Goal: Find specific page/section: Find specific page/section

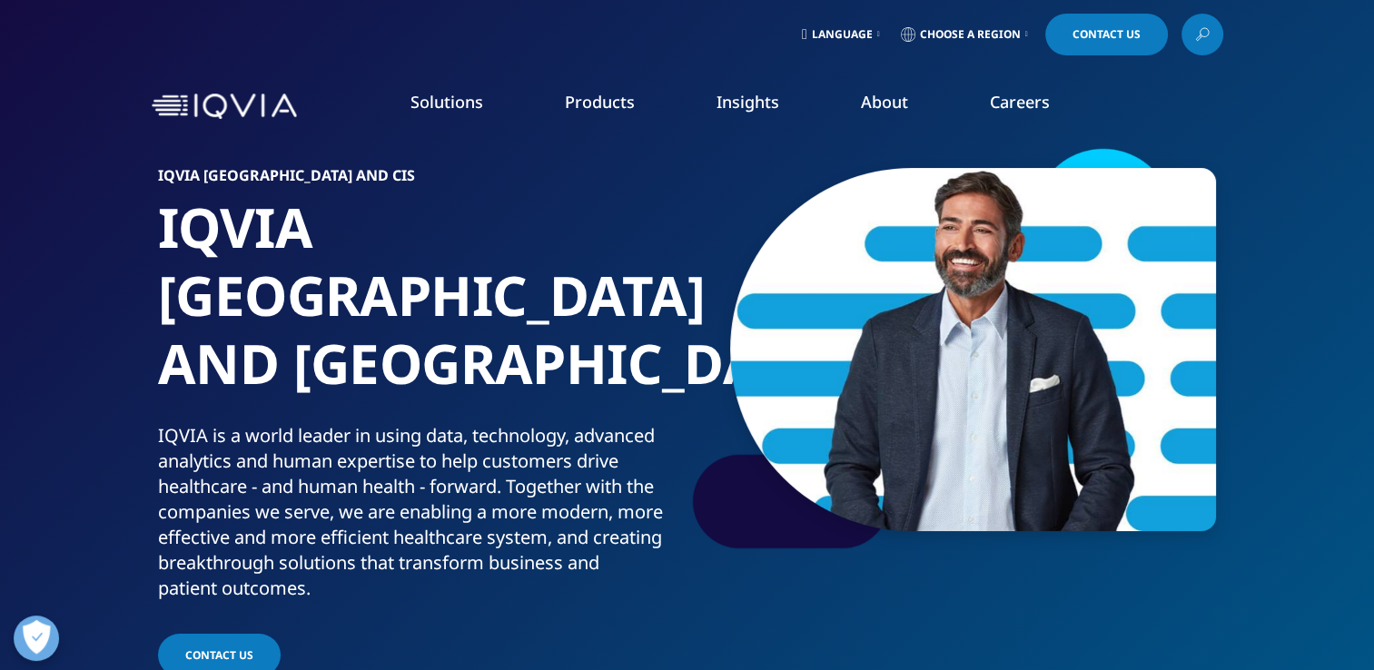
click at [761, 104] on link "Insights" at bounding box center [748, 102] width 63 height 22
click at [878, 35] on icon at bounding box center [879, 34] width 3 height 7
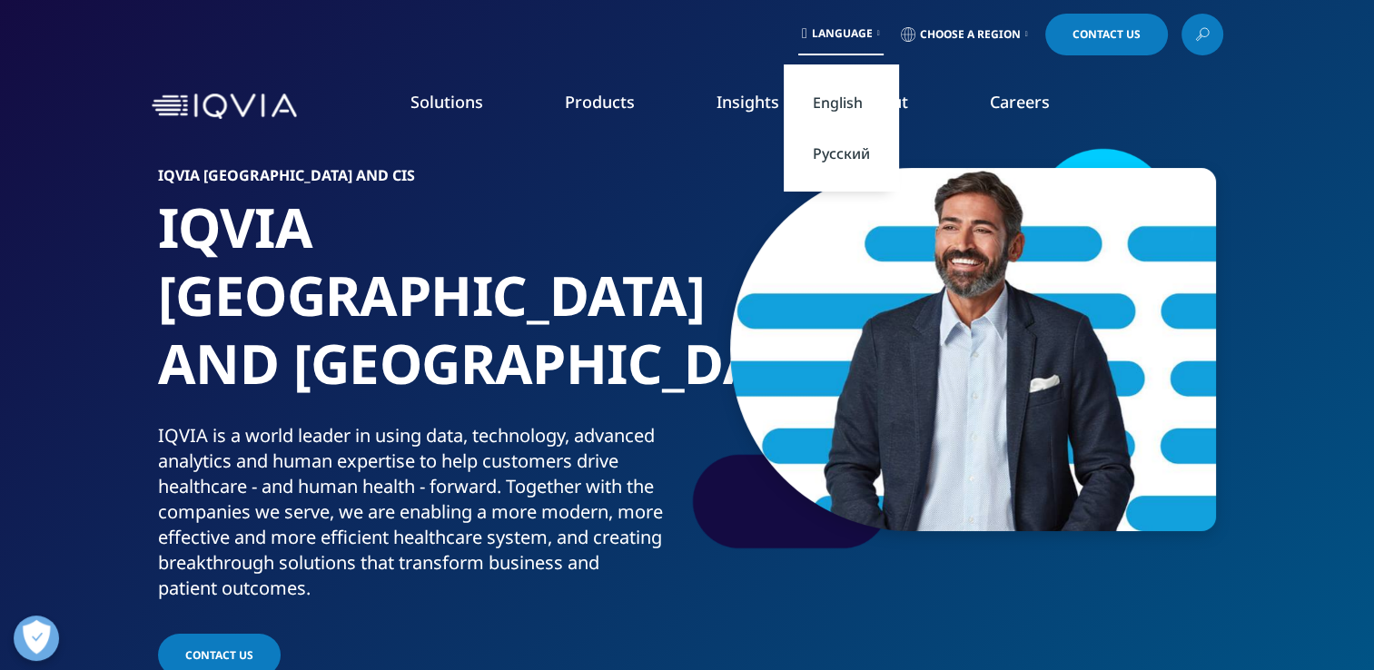
click at [839, 160] on link "Русский" at bounding box center [841, 153] width 115 height 51
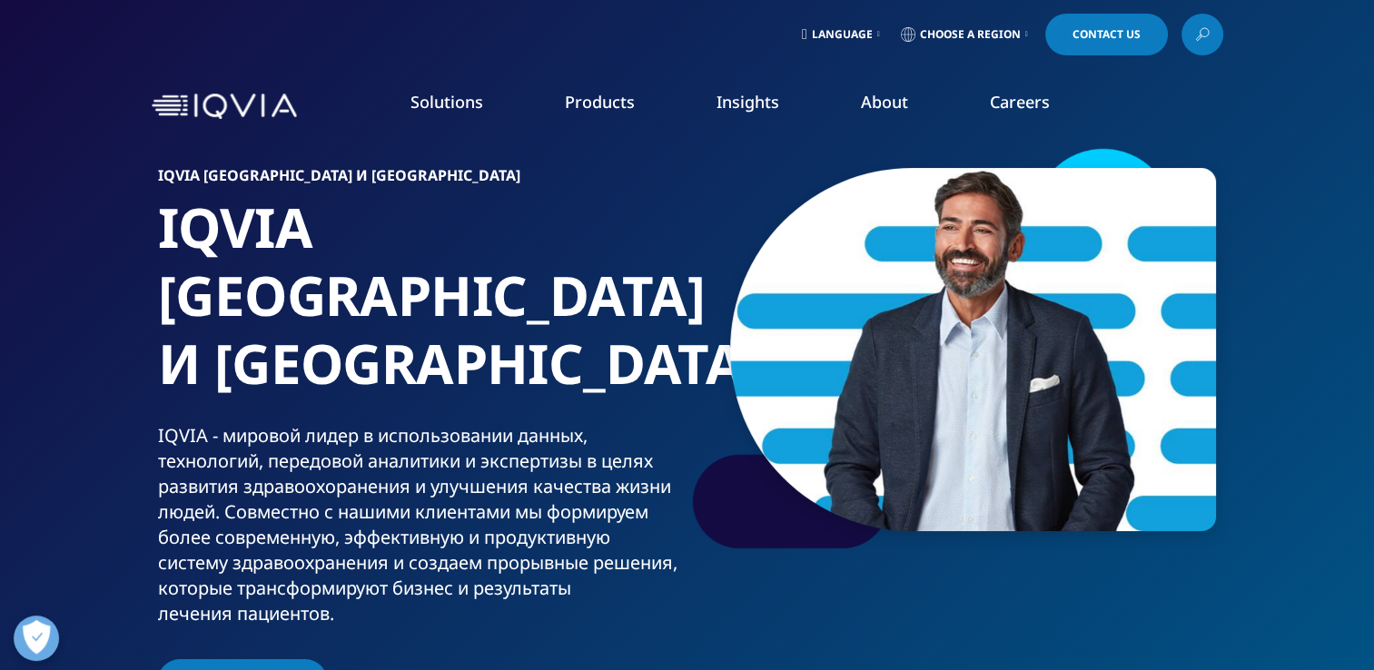
click at [737, 107] on link "Insights" at bounding box center [748, 102] width 63 height 22
